Goal: Find contact information: Find contact information

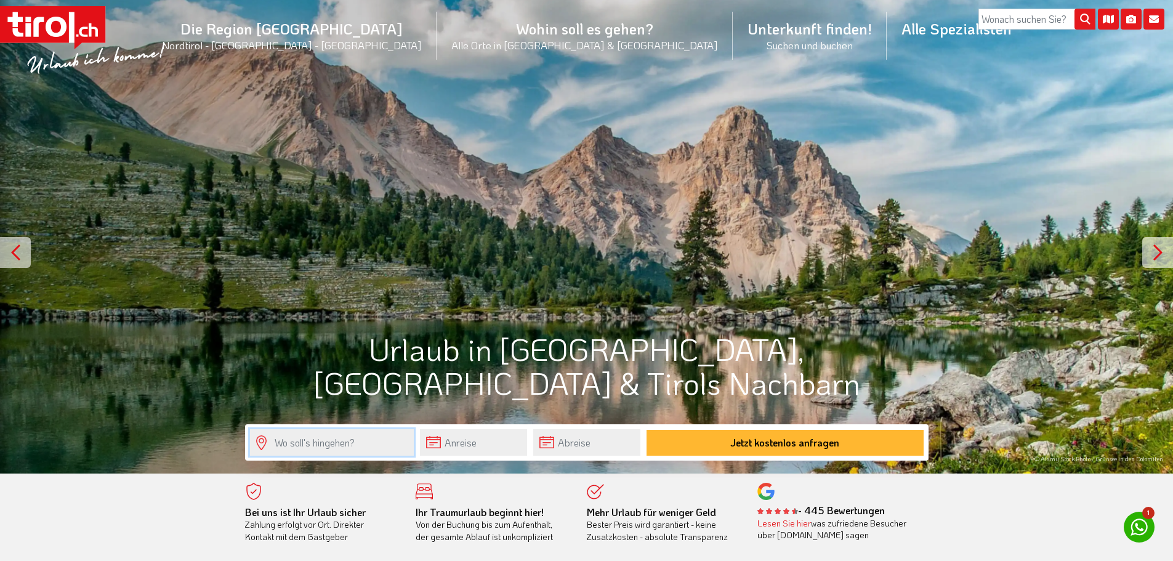
click at [328, 448] on input "text" at bounding box center [332, 442] width 164 height 26
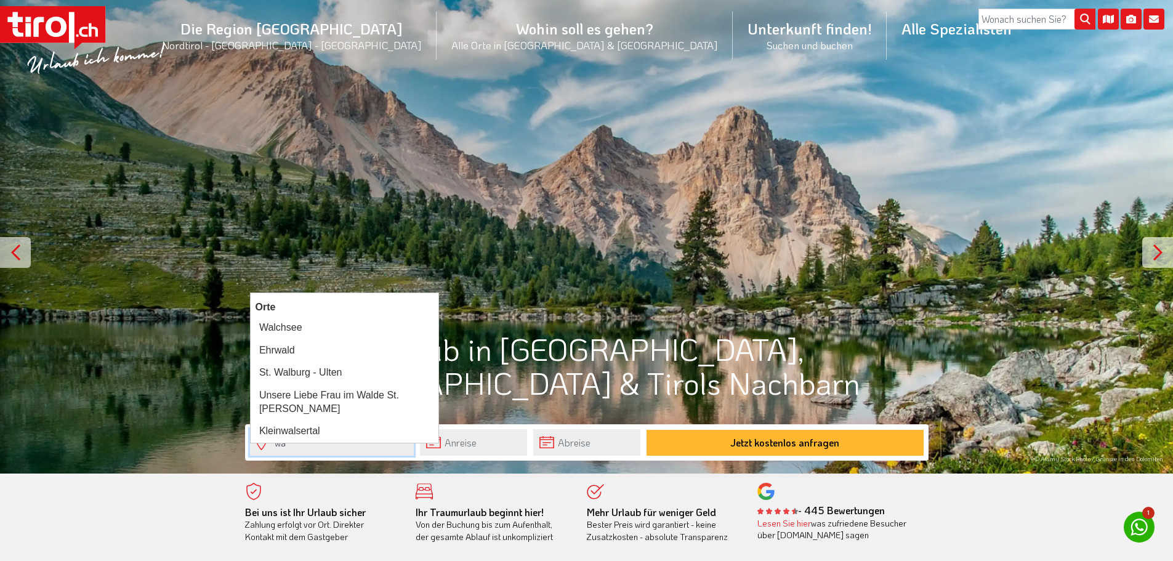
type input "w"
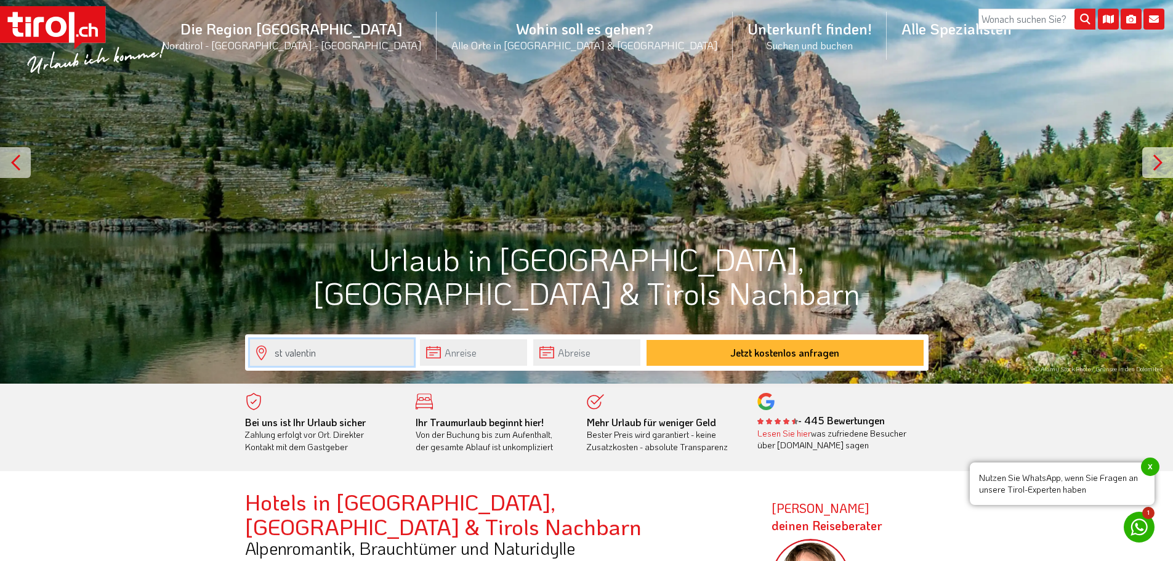
scroll to position [185, 0]
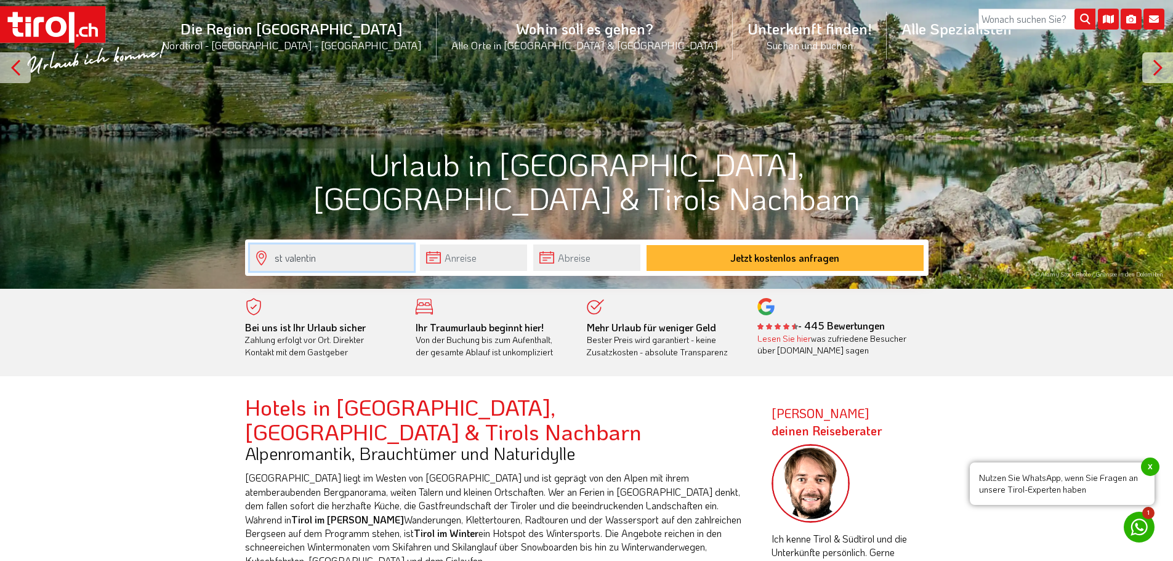
click at [288, 258] on input "st valentin" at bounding box center [332, 257] width 164 height 26
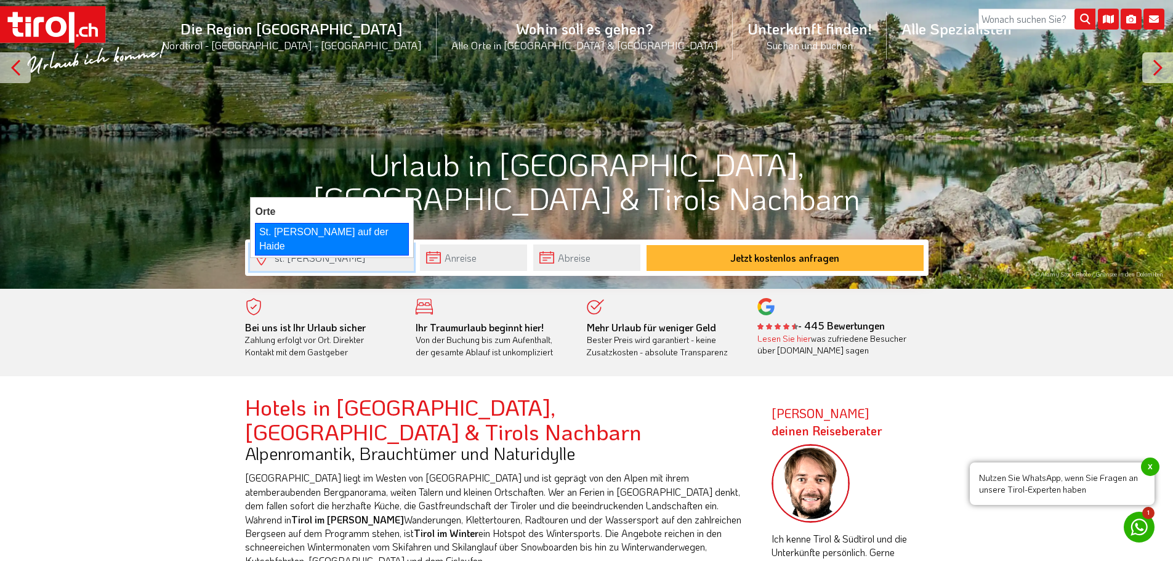
click at [322, 233] on div "St. Valentin auf der Haide" at bounding box center [332, 239] width 154 height 33
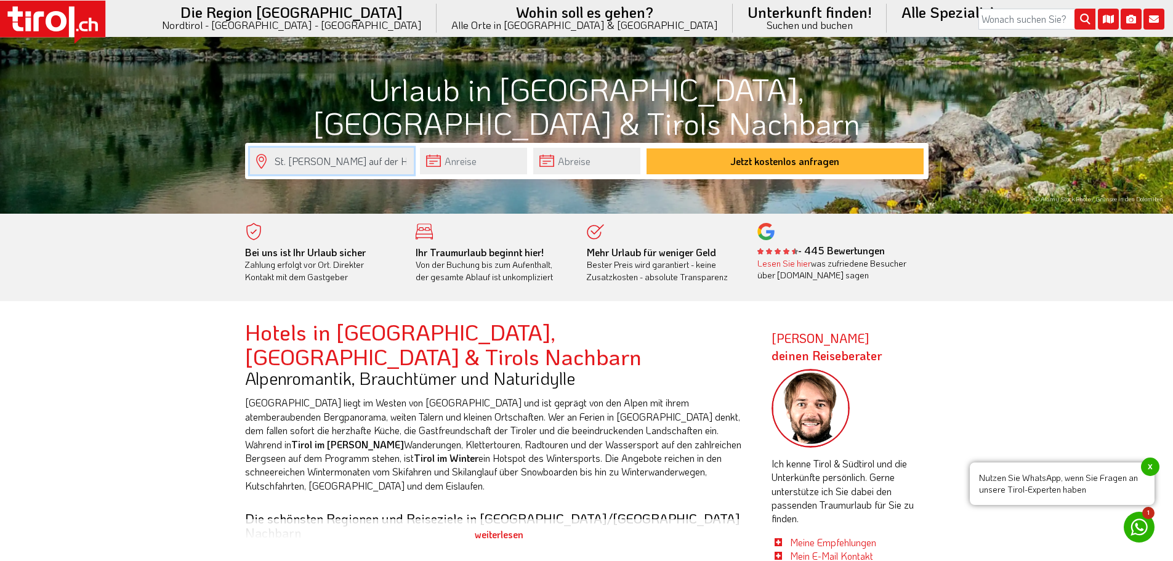
scroll to position [62, 0]
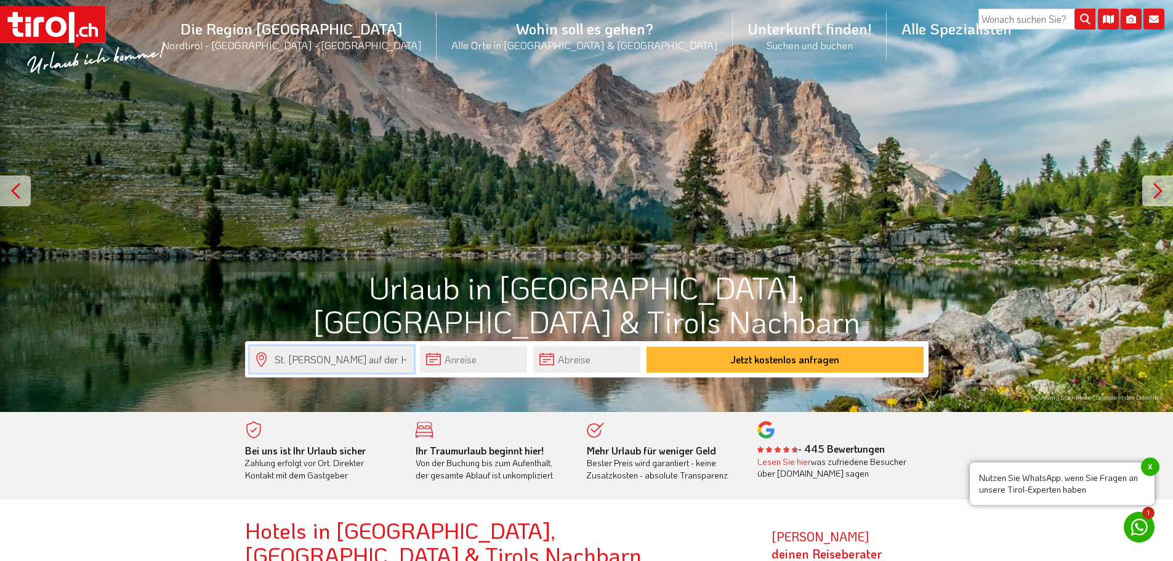
type input "St. Valentin auf der Haide"
click at [1025, 16] on input "search" at bounding box center [1037, 19] width 117 height 21
type input "st valentin"
click at [1075, 9] on button "submit" at bounding box center [1085, 19] width 21 height 21
click at [1025, 18] on input "st valentin" at bounding box center [1037, 19] width 117 height 21
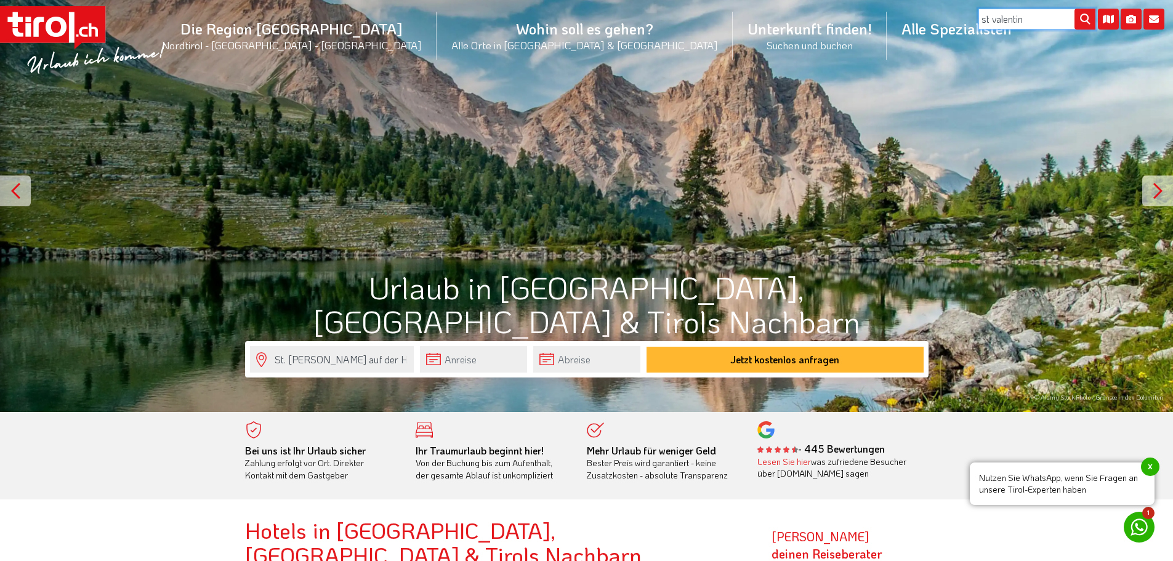
click at [1075, 9] on button "submit" at bounding box center [1085, 19] width 21 height 21
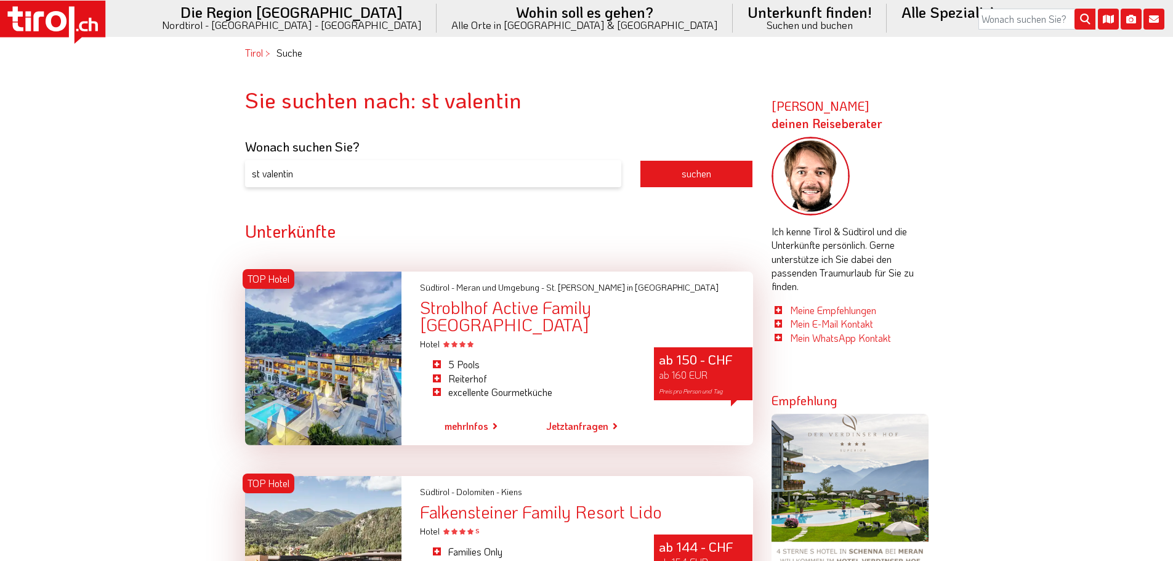
click at [363, 152] on h3 "Wonach suchen Sie?" at bounding box center [499, 146] width 508 height 14
click at [327, 176] on input "st valentin" at bounding box center [433, 174] width 376 height 28
drag, startPoint x: 378, startPoint y: 174, endPoint x: 219, endPoint y: 171, distance: 159.5
click at [219, 171] on body ".st0{fill:#FFFFFF}.st1{fill:#E31017} Die Region [GEOGRAPHIC_DATA] [GEOGRAPHIC_D…" at bounding box center [586, 280] width 1173 height 561
type input "waldkönigin"
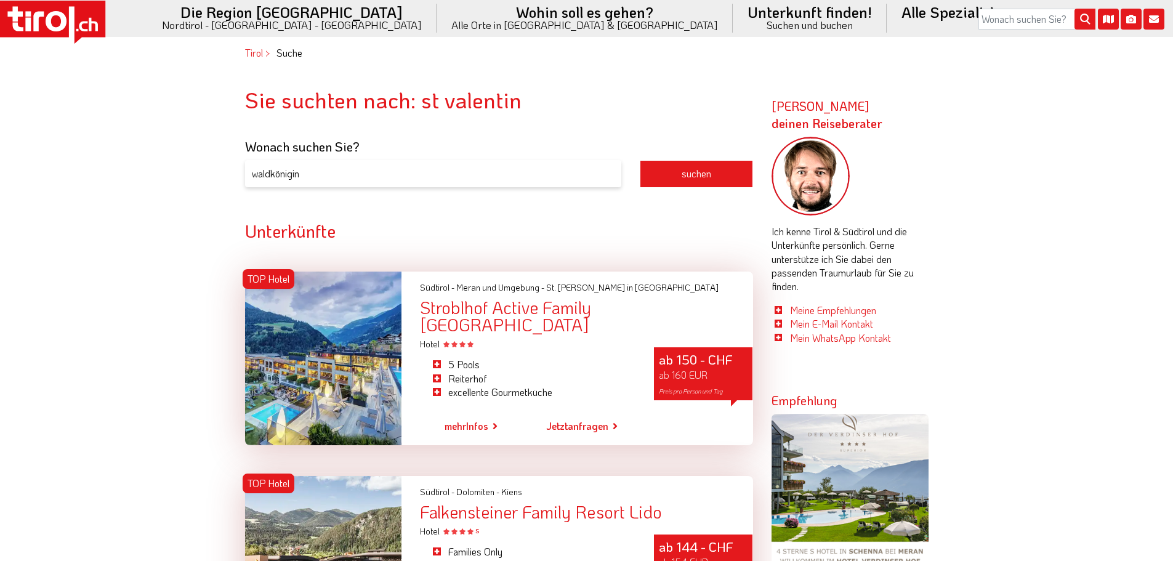
click at [640, 160] on button "suchen" at bounding box center [696, 174] width 113 height 28
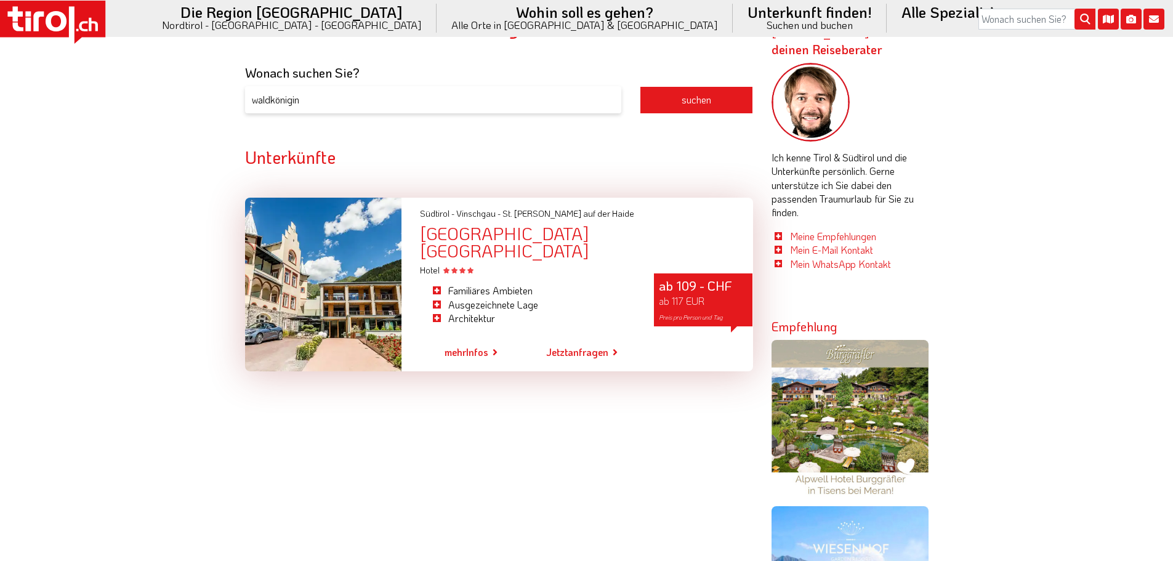
scroll to position [78, 0]
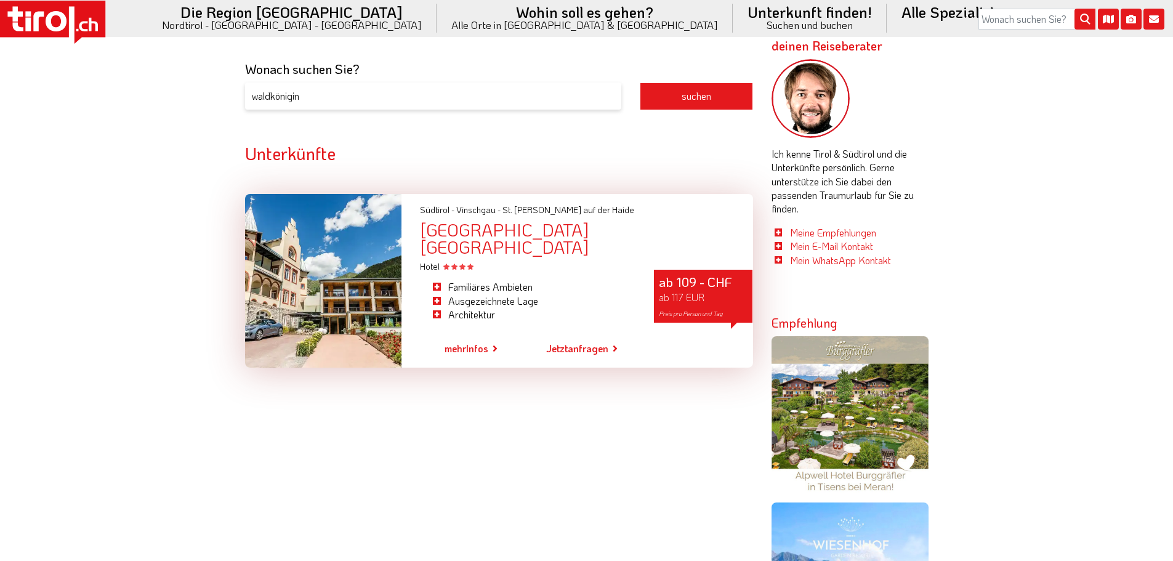
click at [527, 230] on div "Boutique Hotel Villa Waldkönigin" at bounding box center [586, 238] width 333 height 34
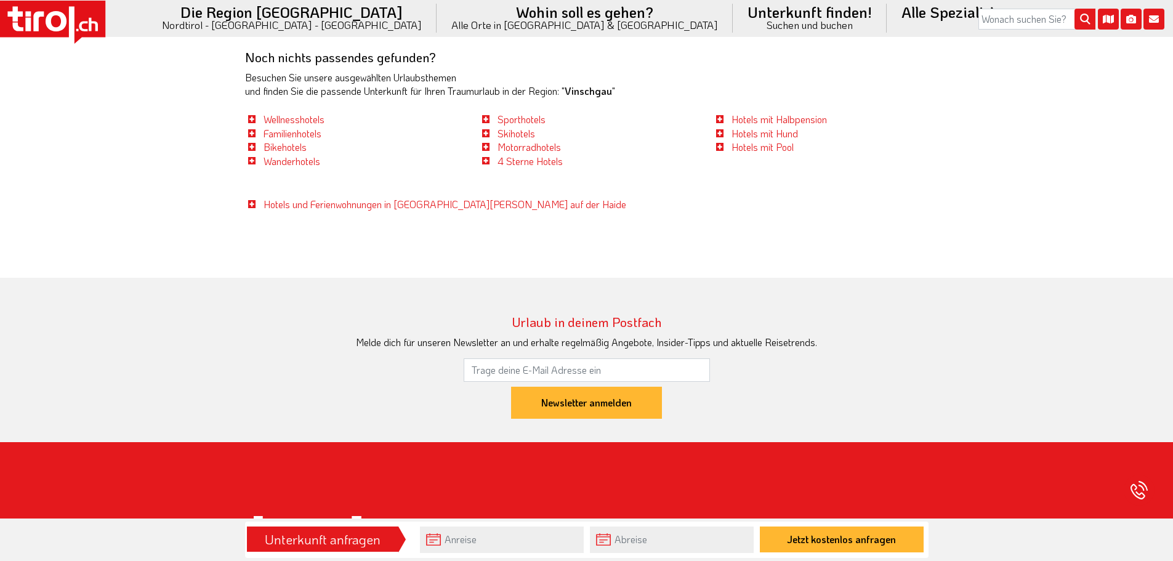
scroll to position [2814, 0]
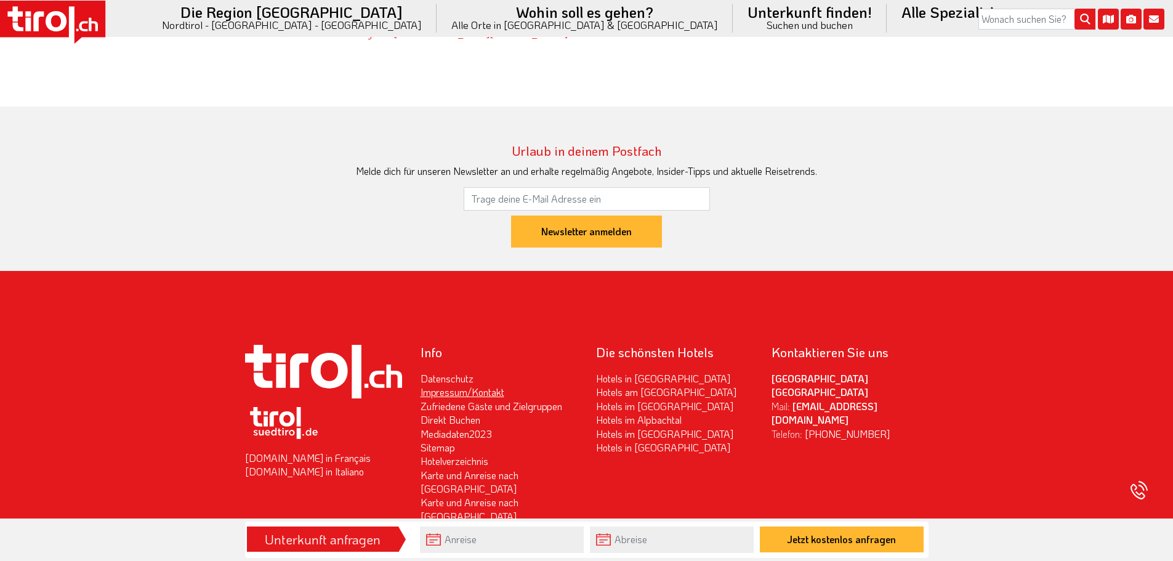
click at [466, 386] on link "Impressum/Kontakt" at bounding box center [463, 392] width 84 height 13
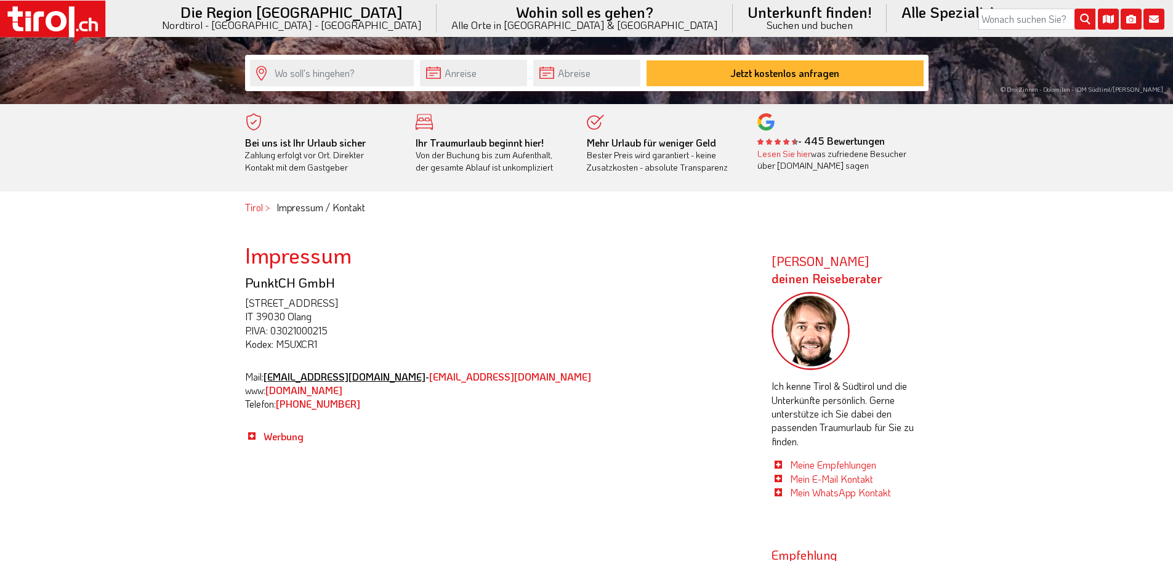
click at [304, 375] on link "[EMAIL_ADDRESS][DOMAIN_NAME]" at bounding box center [345, 376] width 162 height 13
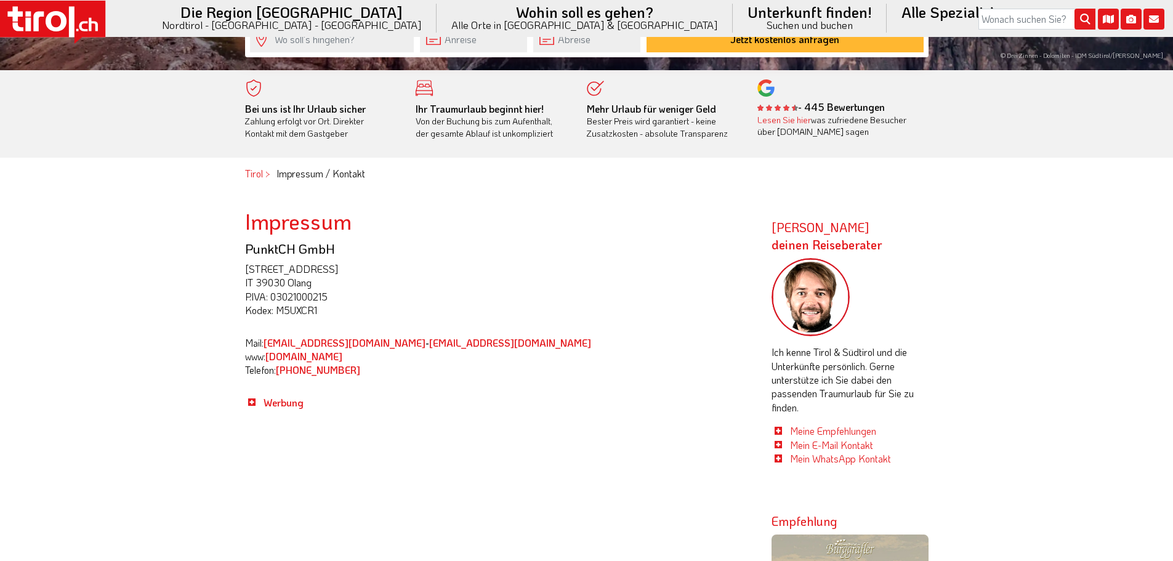
scroll to position [431, 0]
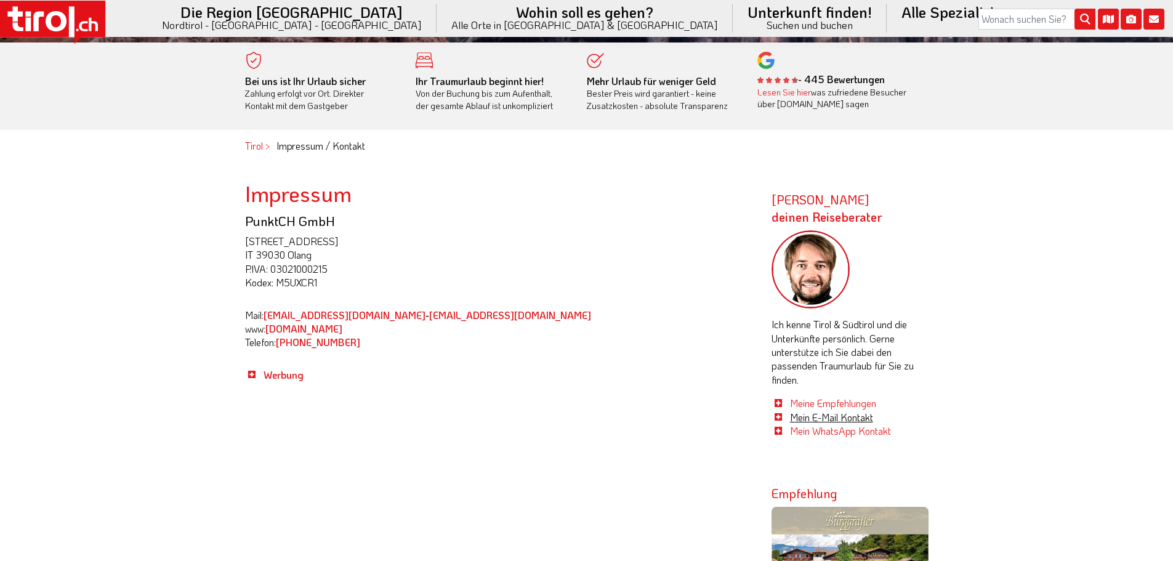
click at [831, 418] on link "Mein E-Mail Kontakt" at bounding box center [831, 417] width 83 height 13
drag, startPoint x: 285, startPoint y: 376, endPoint x: 344, endPoint y: 374, distance: 58.5
click at [285, 376] on span "Werbung" at bounding box center [284, 374] width 40 height 13
